Goal: Find specific page/section

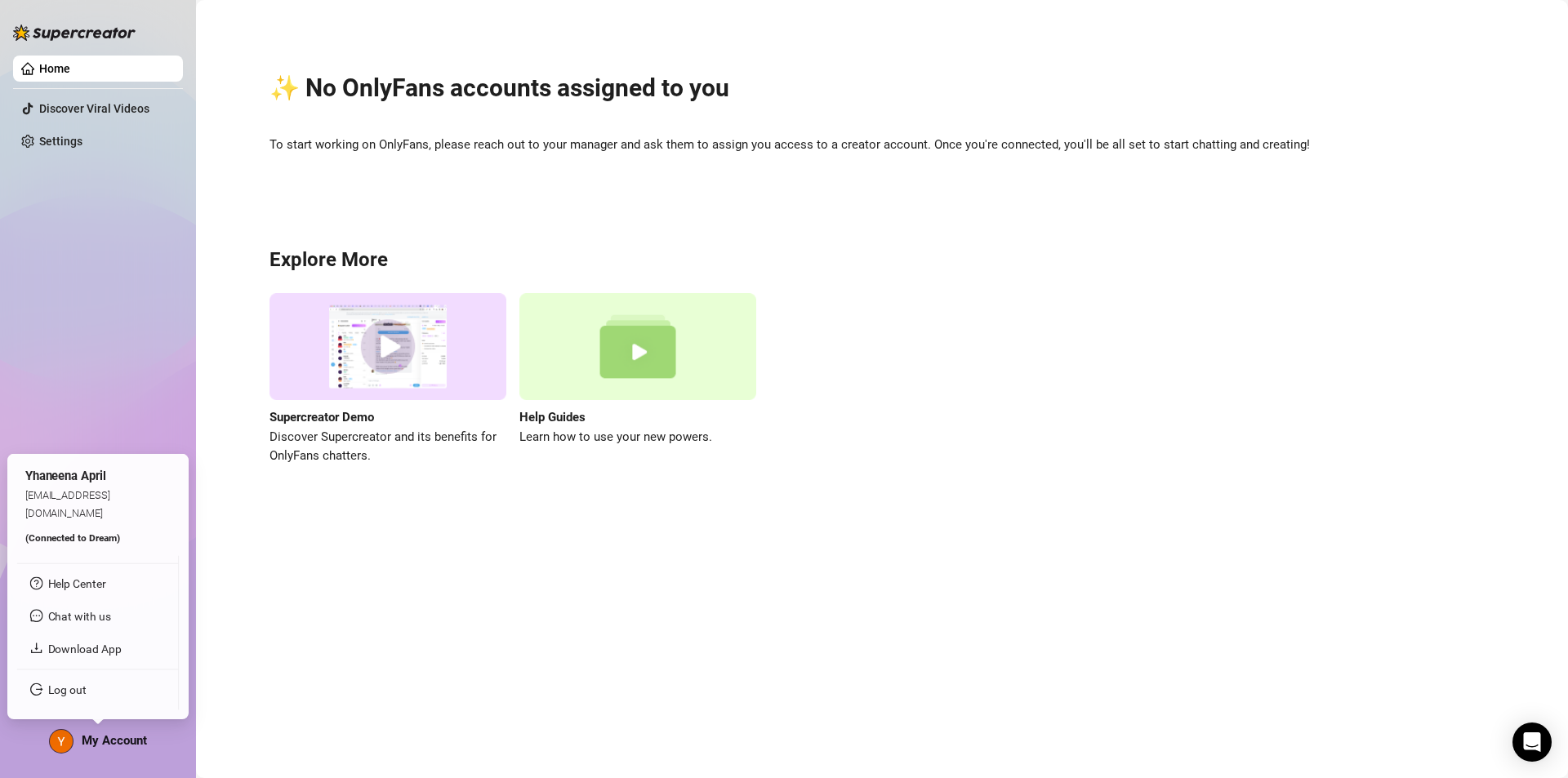
click at [117, 740] on span "My Account" at bounding box center [114, 741] width 65 height 15
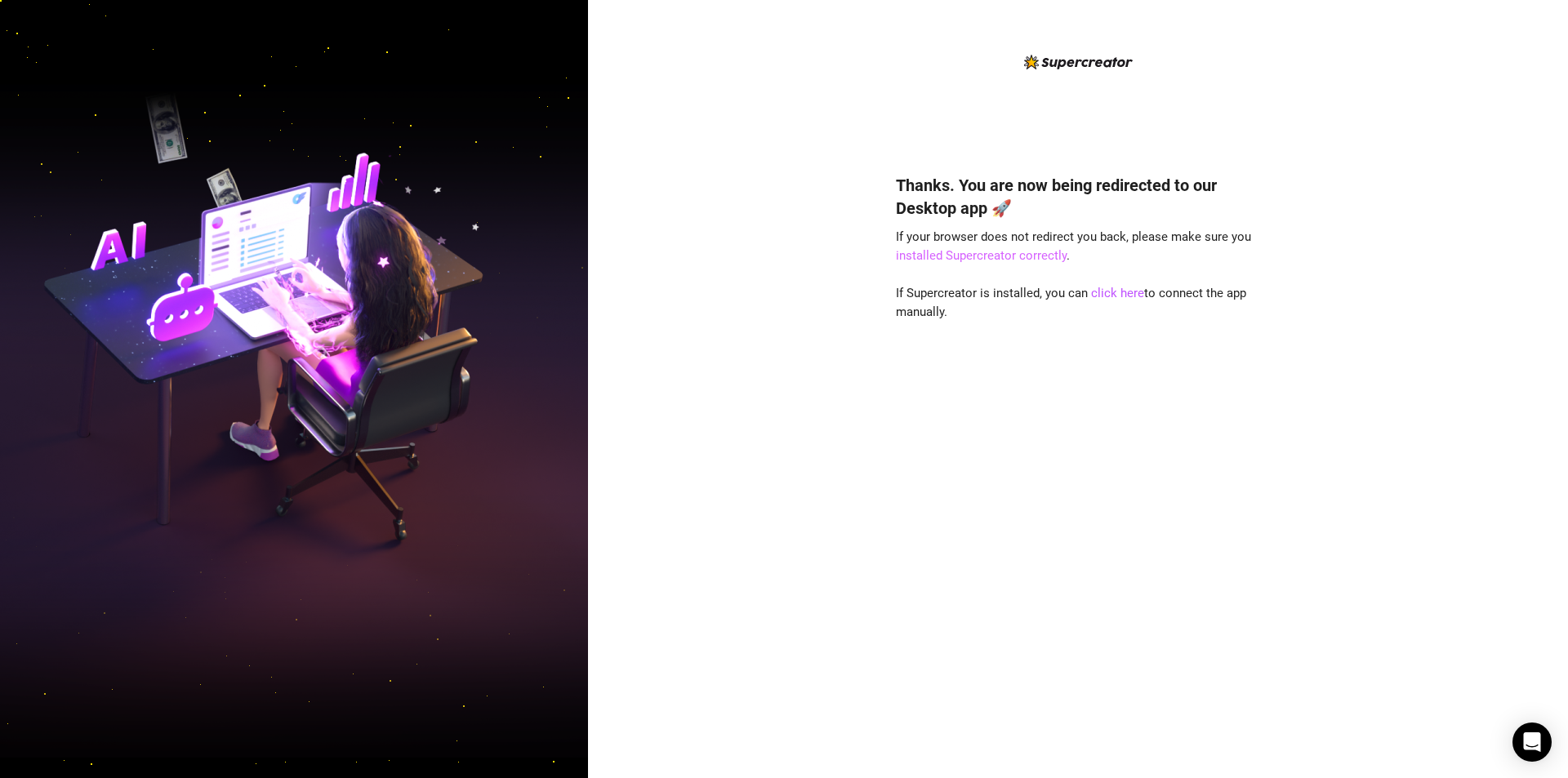
click at [957, 254] on link "installed Supercreator correctly" at bounding box center [981, 256] width 171 height 15
